Goal: Transaction & Acquisition: Subscribe to service/newsletter

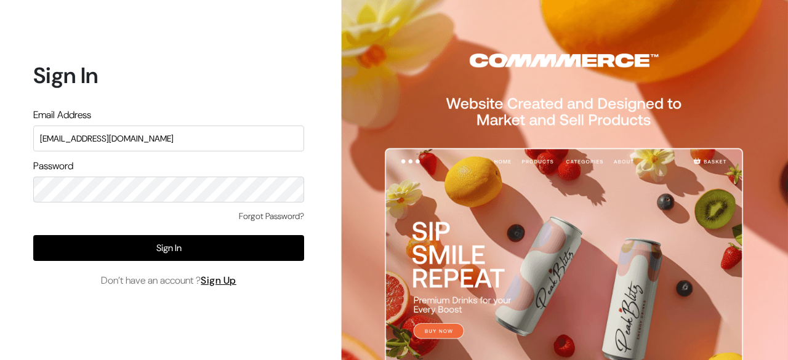
type input "surajp@outdoinc.com"
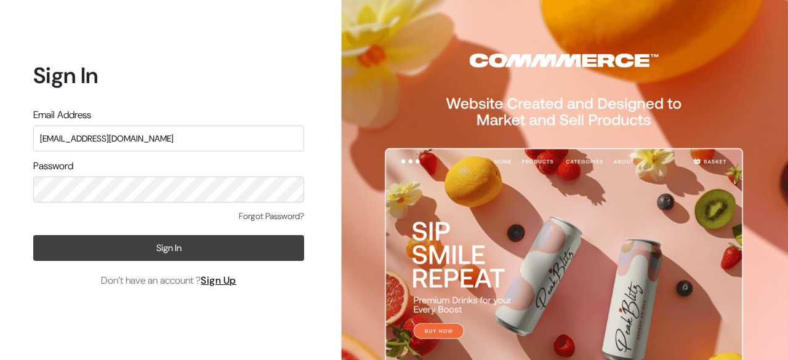
click at [215, 243] on button "Sign In" at bounding box center [168, 248] width 271 height 26
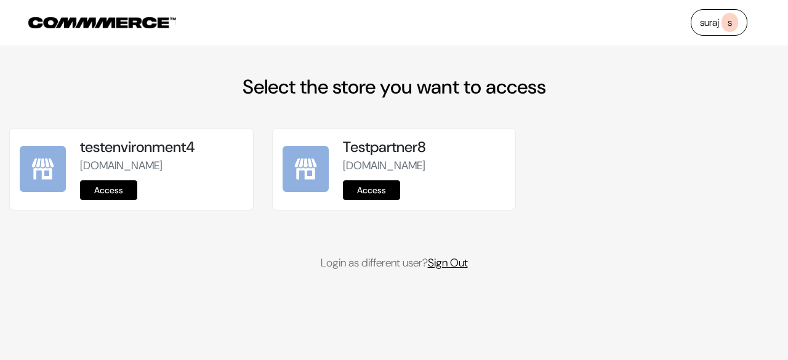
click at [446, 270] on link "Sign Out" at bounding box center [448, 262] width 40 height 15
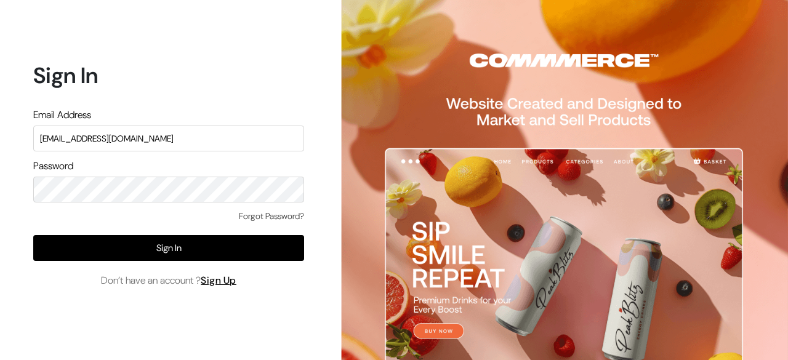
type input "surajp@outdoinc.com"
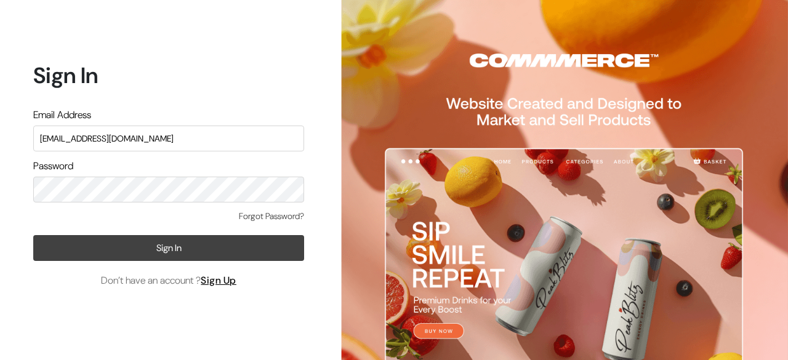
click at [185, 242] on button "Sign In" at bounding box center [168, 248] width 271 height 26
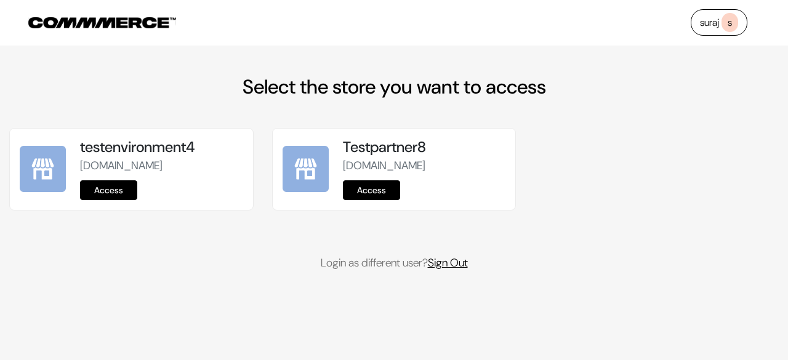
click at [458, 270] on link "Sign Out" at bounding box center [448, 262] width 40 height 15
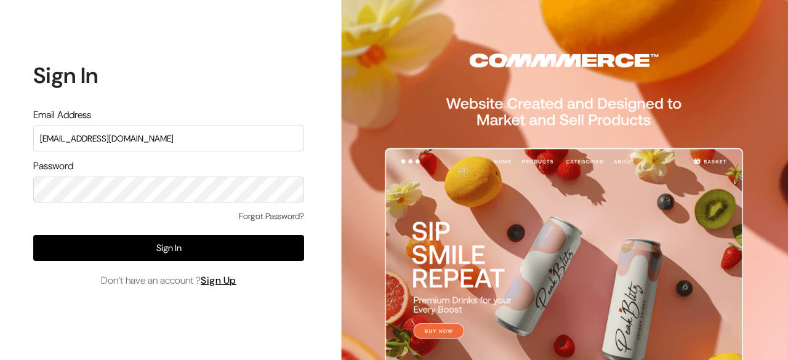
type input "suraj@commmerce.com"
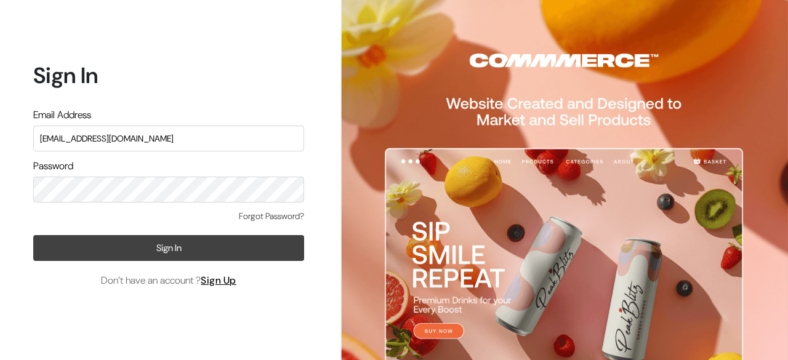
click at [187, 250] on button "Sign In" at bounding box center [168, 248] width 271 height 26
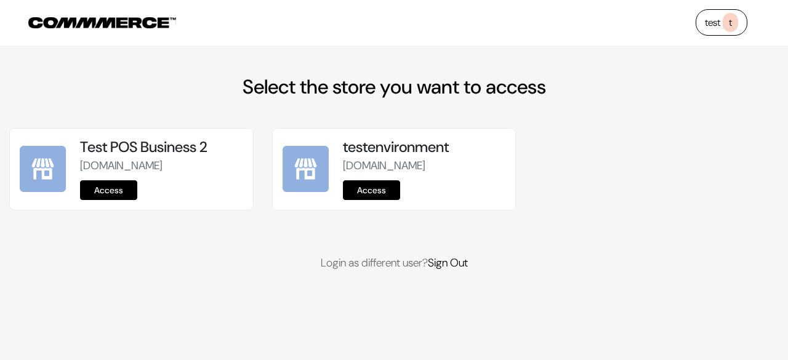
click at [115, 200] on link "Access" at bounding box center [108, 190] width 57 height 20
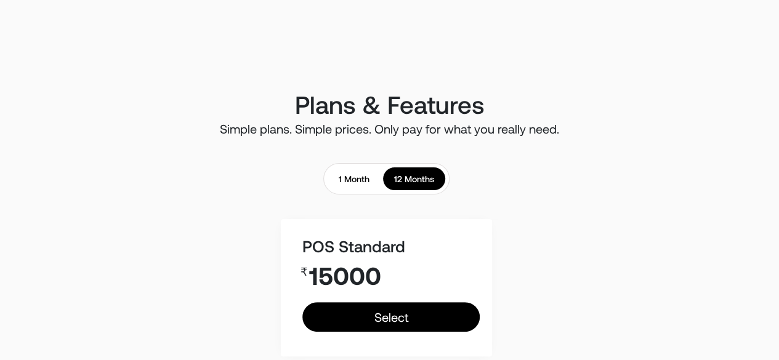
scroll to position [1, 0]
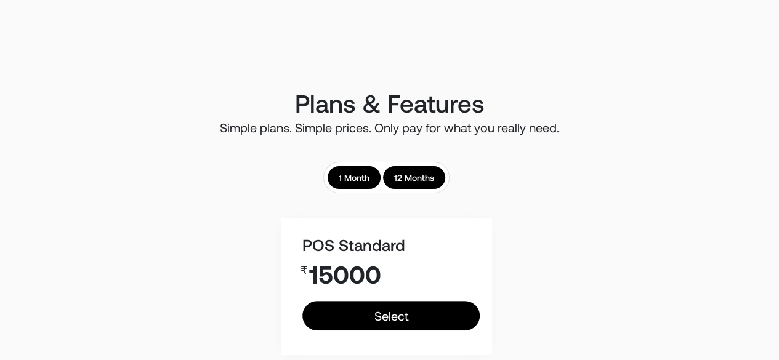
click at [364, 182] on link "1 Month" at bounding box center [353, 177] width 53 height 23
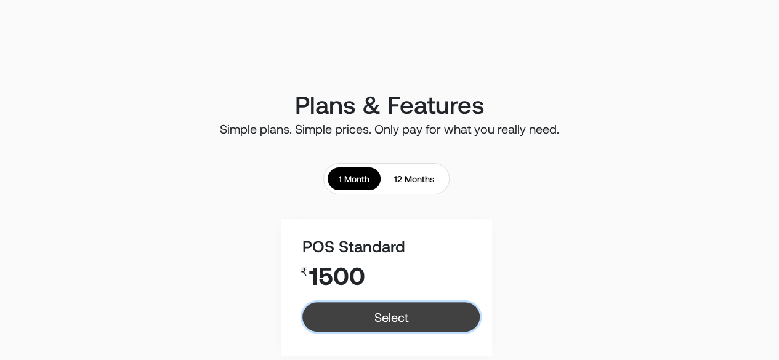
click at [384, 314] on link "Select" at bounding box center [390, 317] width 177 height 30
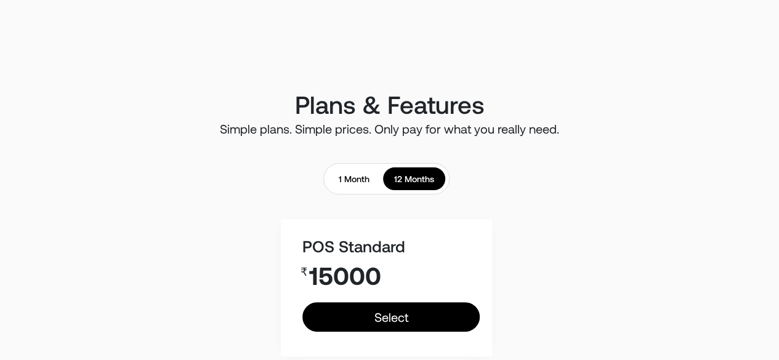
scroll to position [1, 0]
